Goal: Browse casually

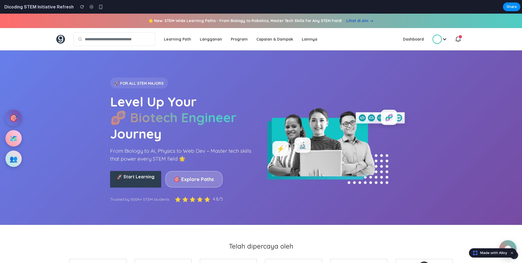
click at [300, 146] on div "🔬" at bounding box center [303, 144] width 16 height 15
click at [282, 146] on div "⚡" at bounding box center [281, 148] width 16 height 15
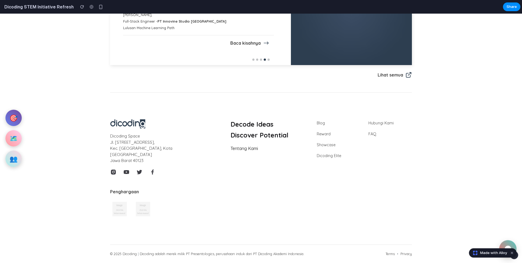
scroll to position [1592, 0]
